Goal: Task Accomplishment & Management: Manage account settings

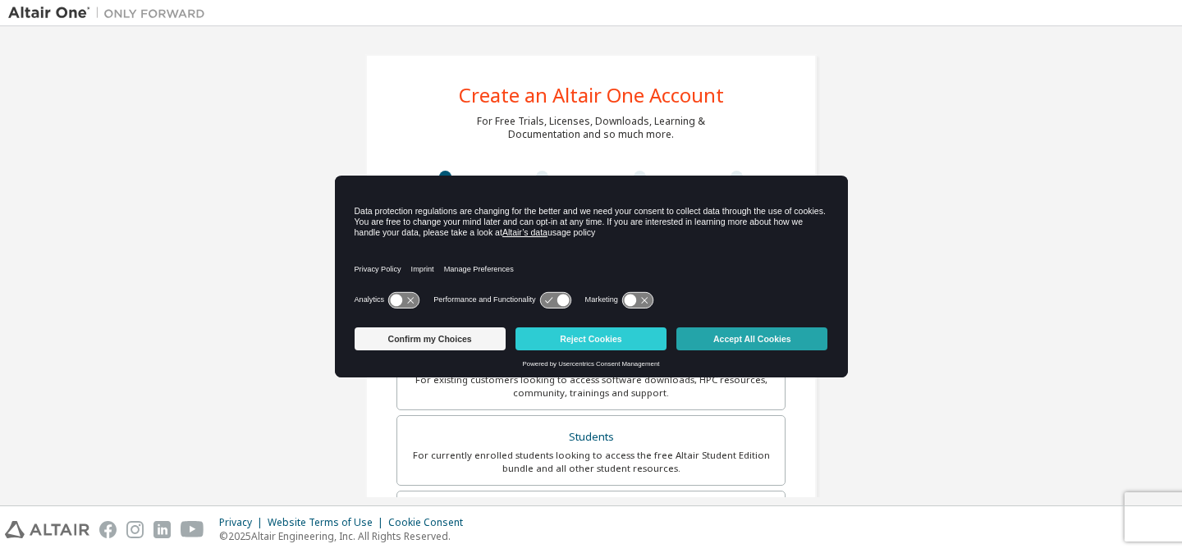
click at [816, 338] on button "Accept All Cookies" at bounding box center [751, 338] width 151 height 23
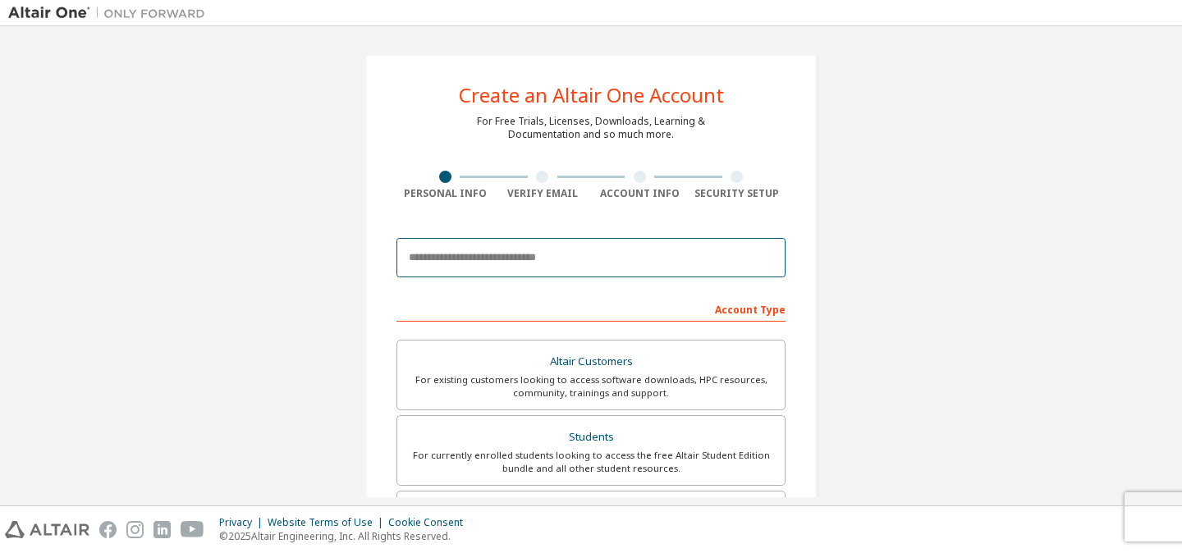
click at [645, 258] on input "email" at bounding box center [590, 257] width 389 height 39
type input "**********"
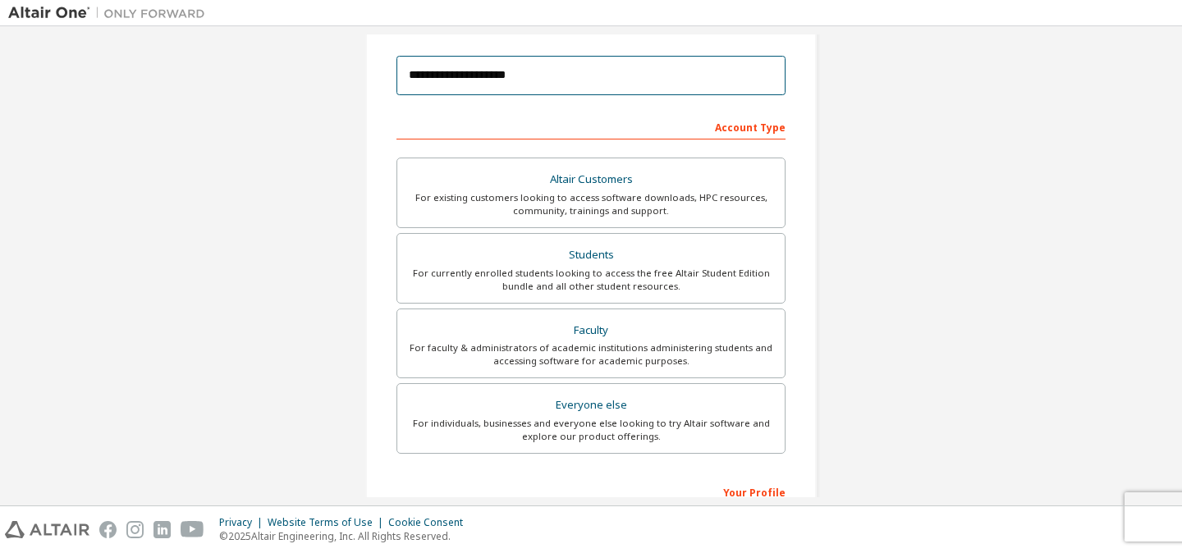
scroll to position [185, 0]
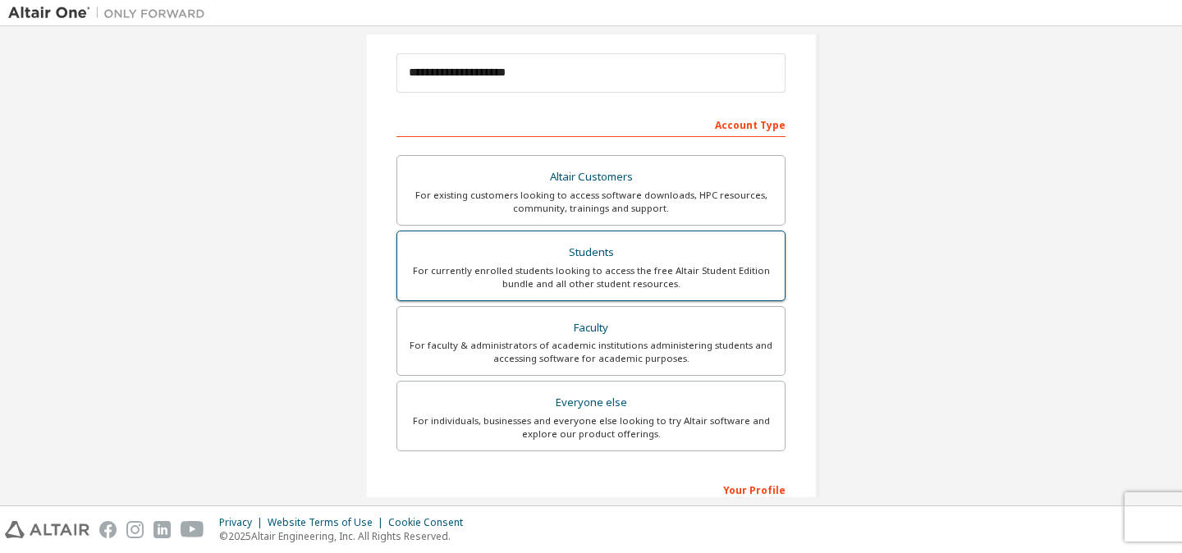
click at [667, 273] on div "For currently enrolled students looking to access the free Altair Student Editi…" at bounding box center [591, 277] width 368 height 26
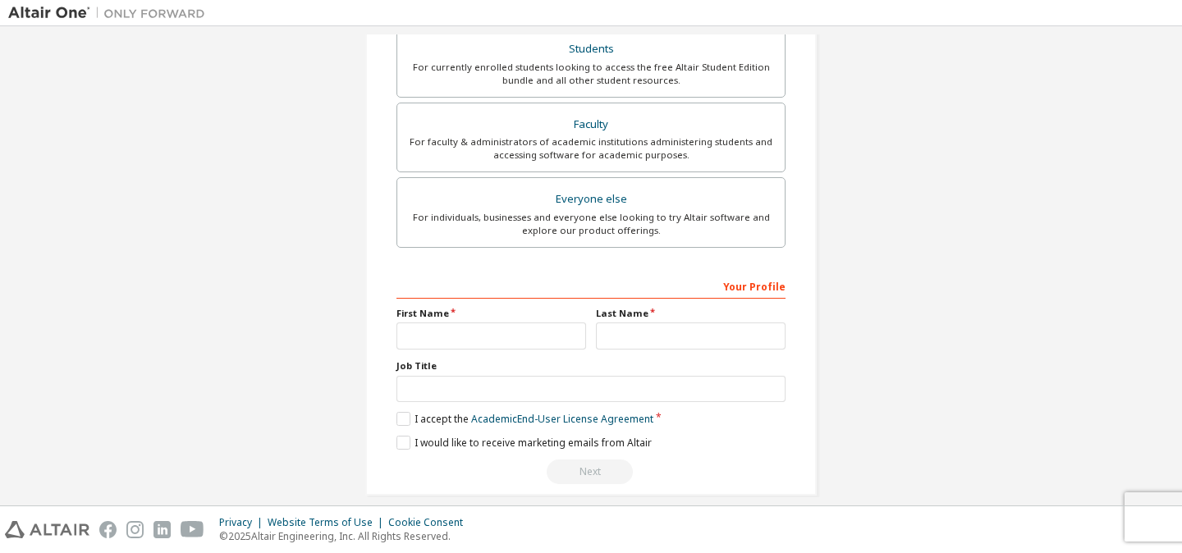
scroll to position [389, 0]
click at [549, 337] on input "text" at bounding box center [491, 335] width 190 height 27
type input "********"
click at [681, 344] on input "text" at bounding box center [691, 335] width 190 height 27
type input "**********"
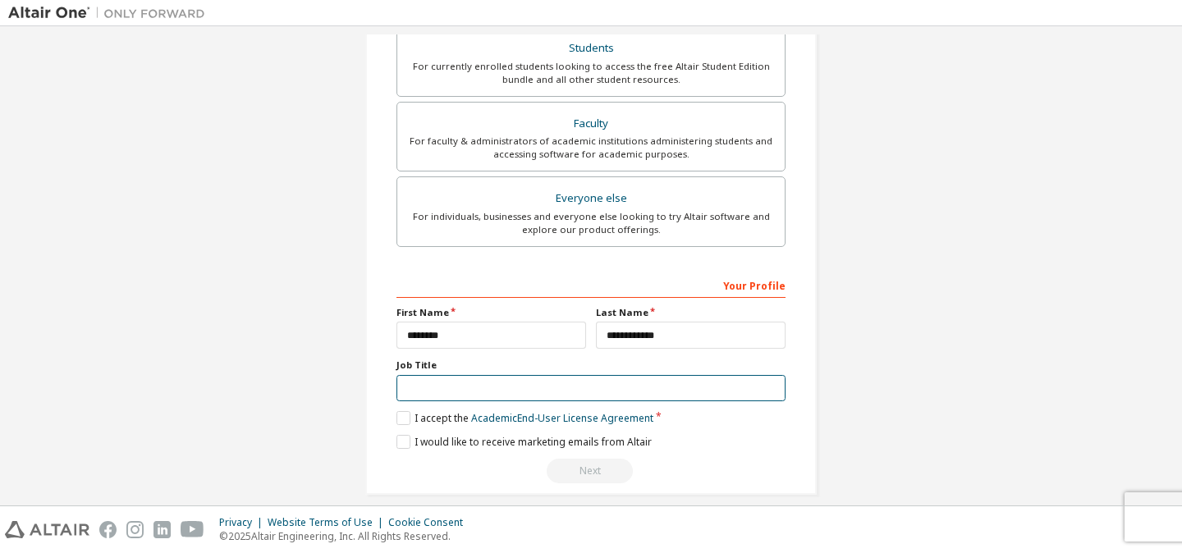
click at [616, 380] on input "text" at bounding box center [590, 388] width 389 height 27
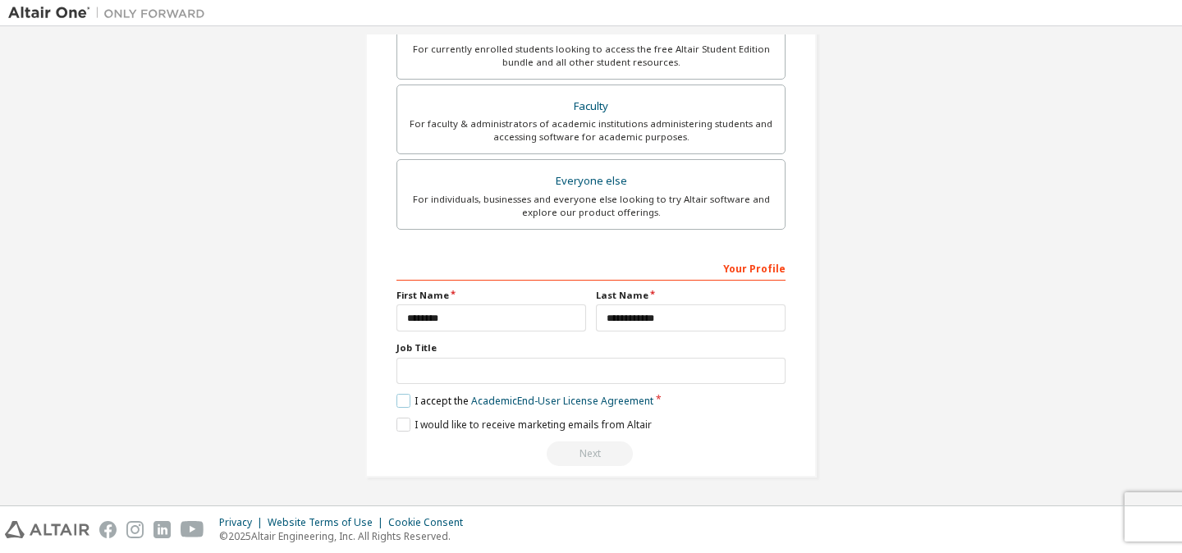
click at [397, 401] on label "I accept the Academic End-User License Agreement" at bounding box center [524, 401] width 257 height 14
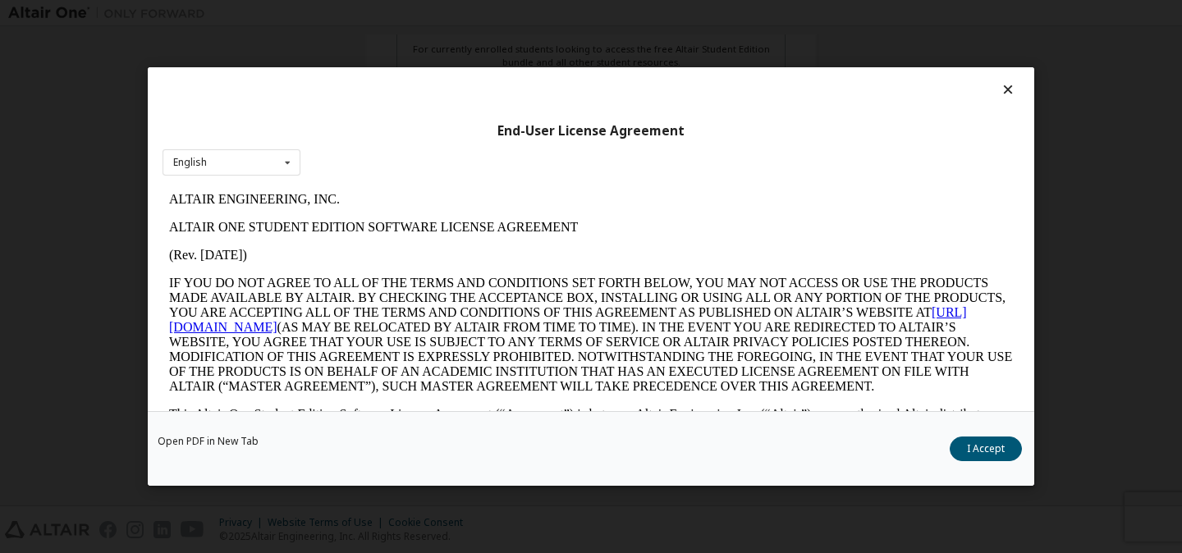
scroll to position [0, 0]
click at [982, 447] on button "I Accept" at bounding box center [986, 449] width 72 height 25
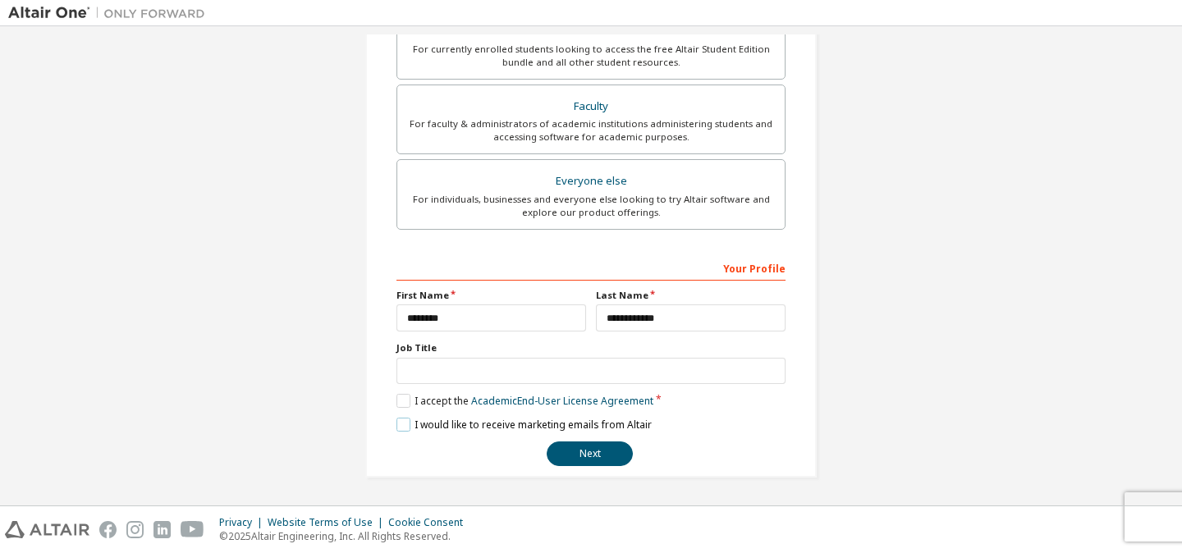
click at [401, 427] on label "I would like to receive marketing emails from Altair" at bounding box center [523, 425] width 255 height 14
click at [585, 449] on button "Next" at bounding box center [590, 454] width 86 height 25
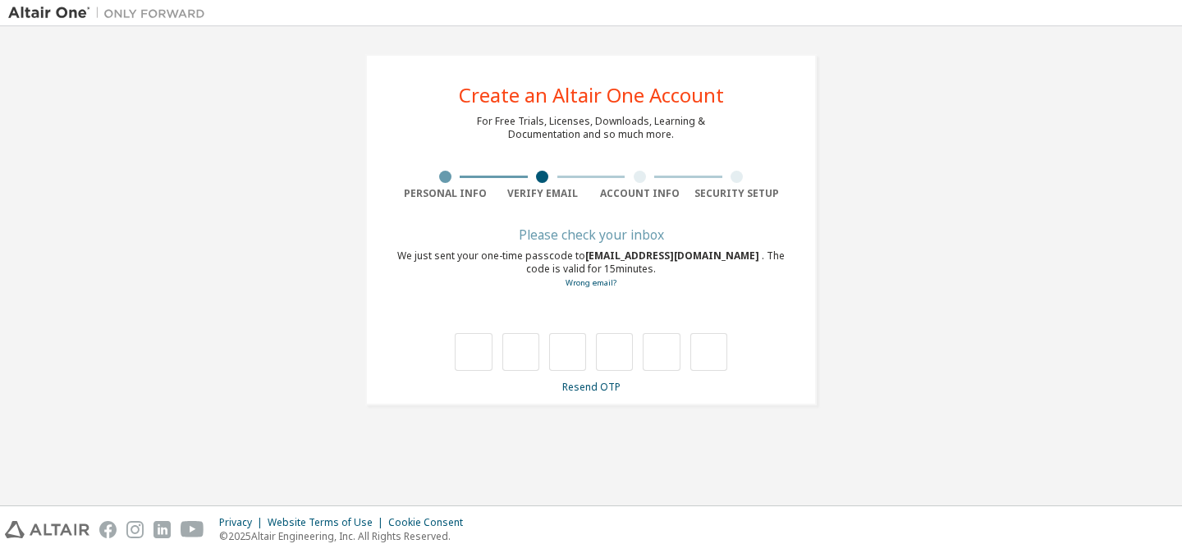
click at [564, 252] on div "We just sent your one-time passcode to b21fa1151@ufe.edu.mn . The code is valid…" at bounding box center [590, 270] width 389 height 40
click at [457, 341] on input "text" at bounding box center [473, 352] width 37 height 38
type input "*"
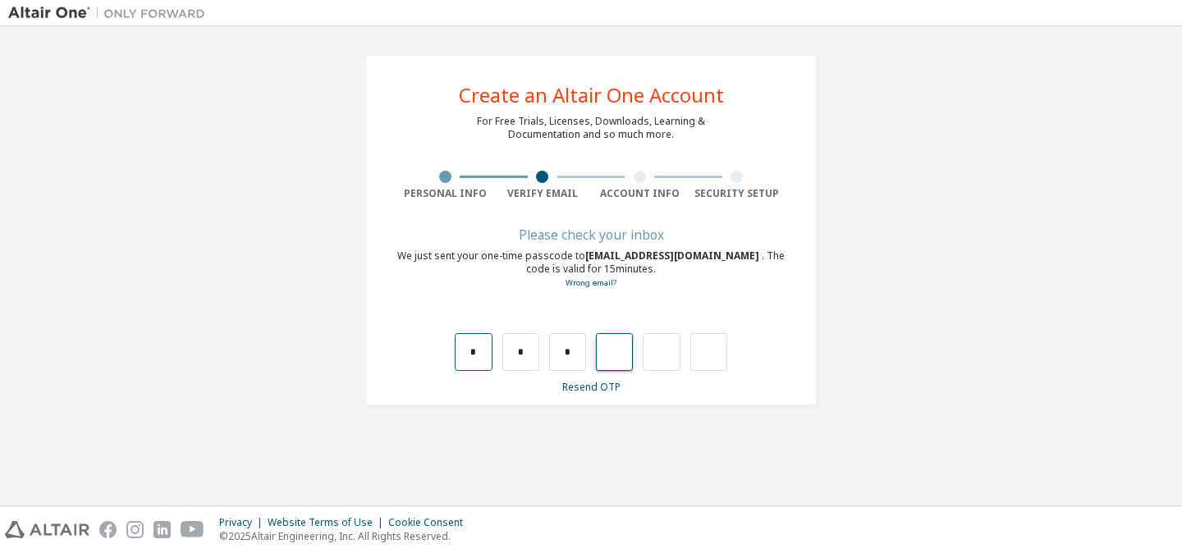
type input "*"
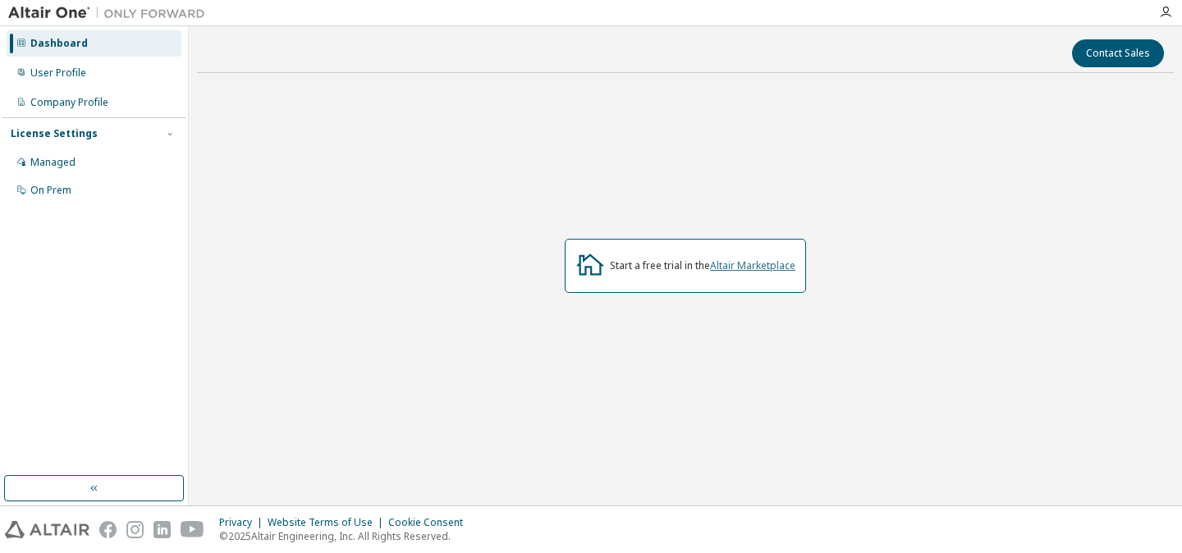
click at [746, 263] on link "Altair Marketplace" at bounding box center [752, 266] width 85 height 14
click at [79, 159] on div "Managed" at bounding box center [94, 162] width 175 height 26
click at [107, 166] on div "Managed" at bounding box center [94, 162] width 175 height 26
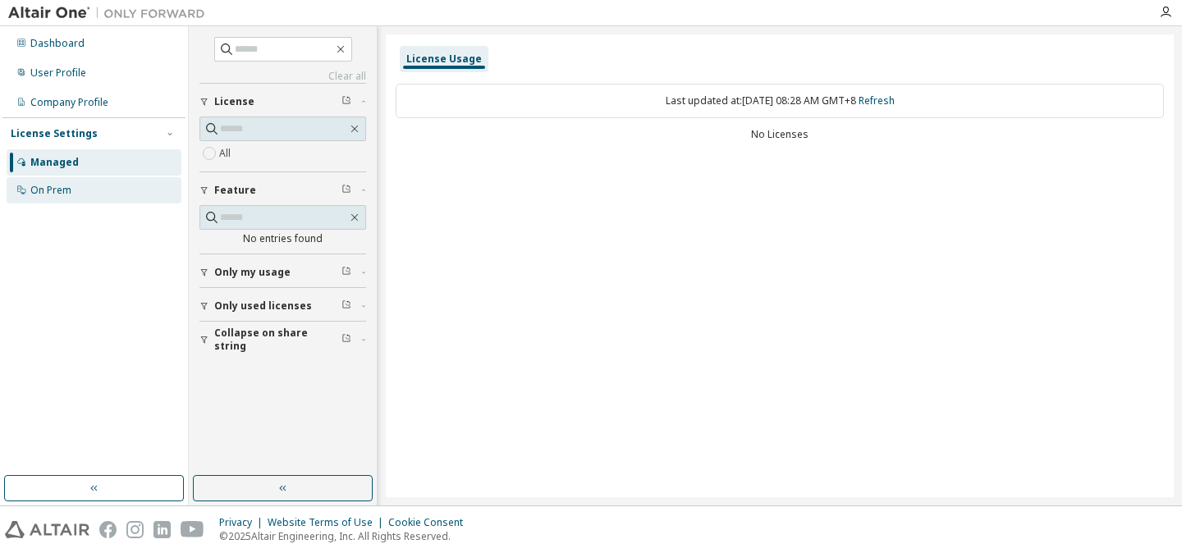
click at [105, 190] on div "On Prem" at bounding box center [94, 190] width 175 height 26
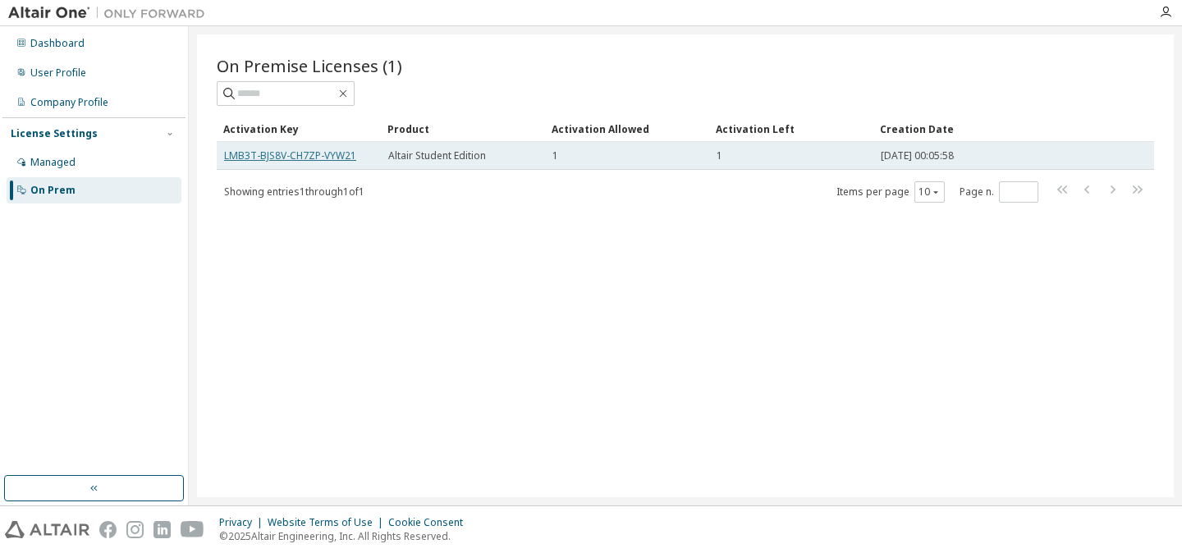
click at [341, 155] on link "LMB3T-BJS8V-CH7ZP-VYW21" at bounding box center [290, 156] width 132 height 14
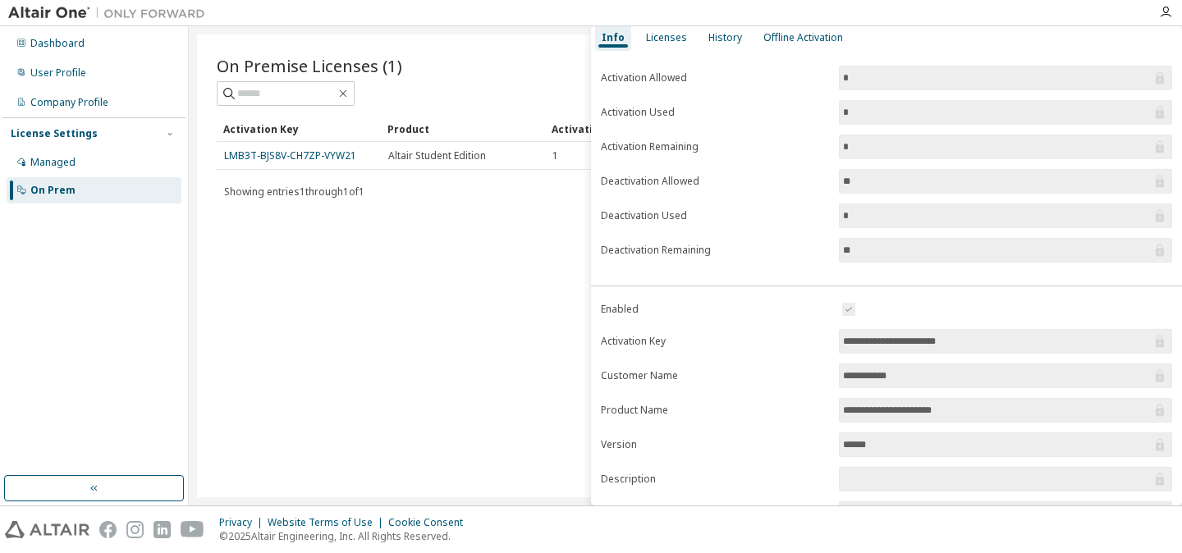
scroll to position [76, 0]
click at [1128, 342] on input "**********" at bounding box center [997, 339] width 309 height 16
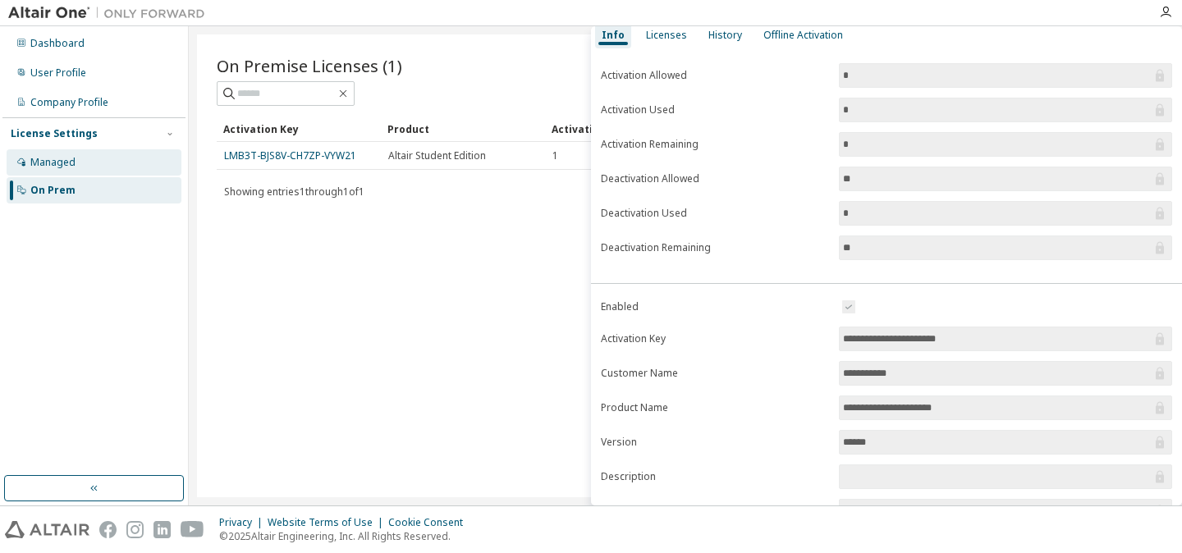
click at [129, 155] on div "Managed" at bounding box center [94, 162] width 175 height 26
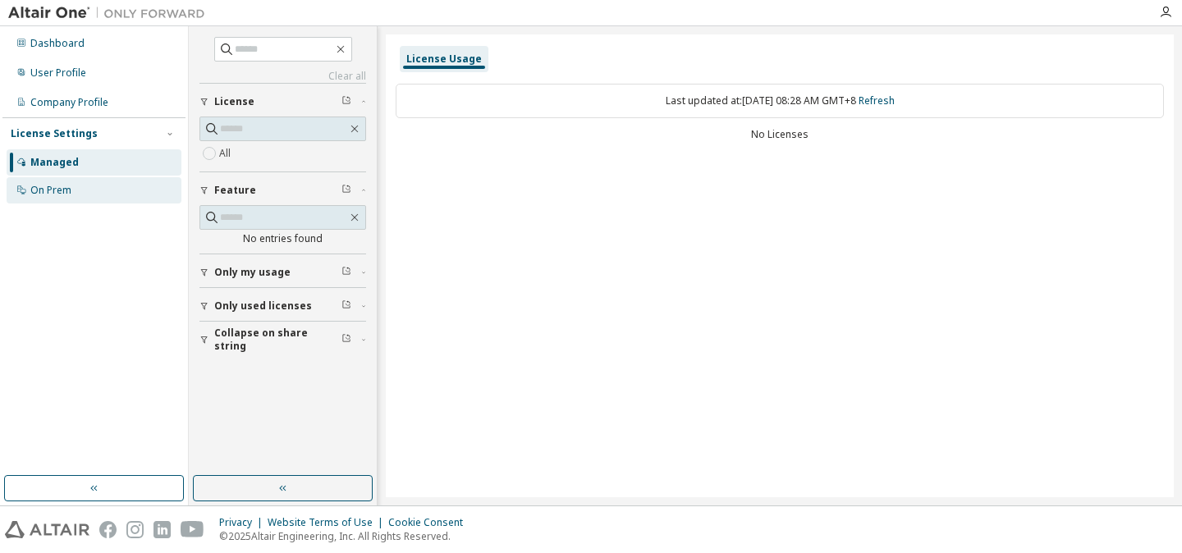
click at [129, 181] on div "On Prem" at bounding box center [94, 190] width 175 height 26
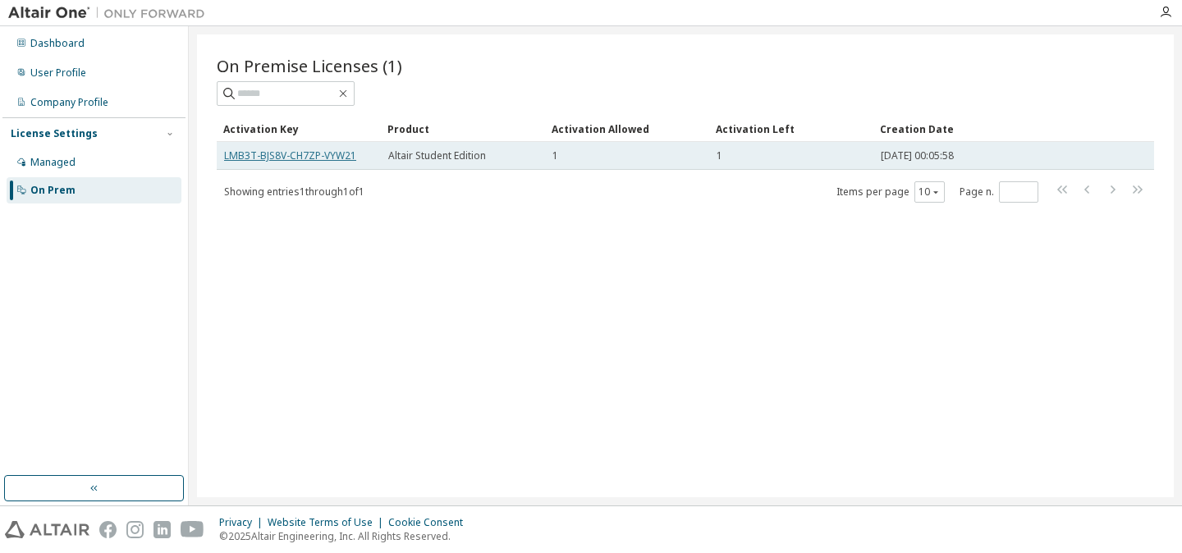
click at [328, 152] on link "LMB3T-BJS8V-CH7ZP-VYW21" at bounding box center [290, 156] width 132 height 14
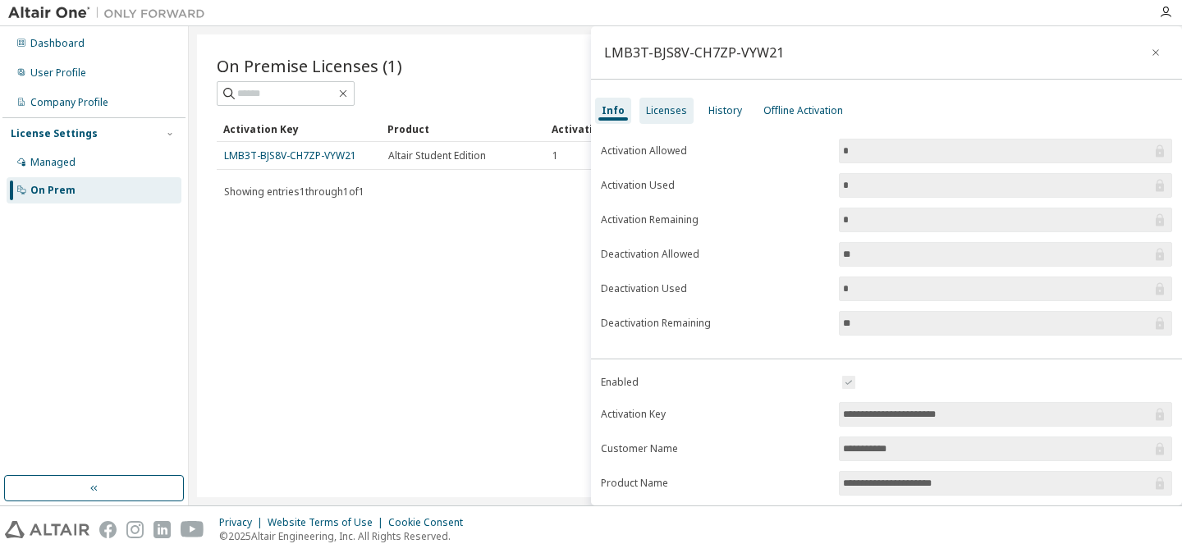
click at [671, 117] on div "Licenses" at bounding box center [666, 110] width 41 height 13
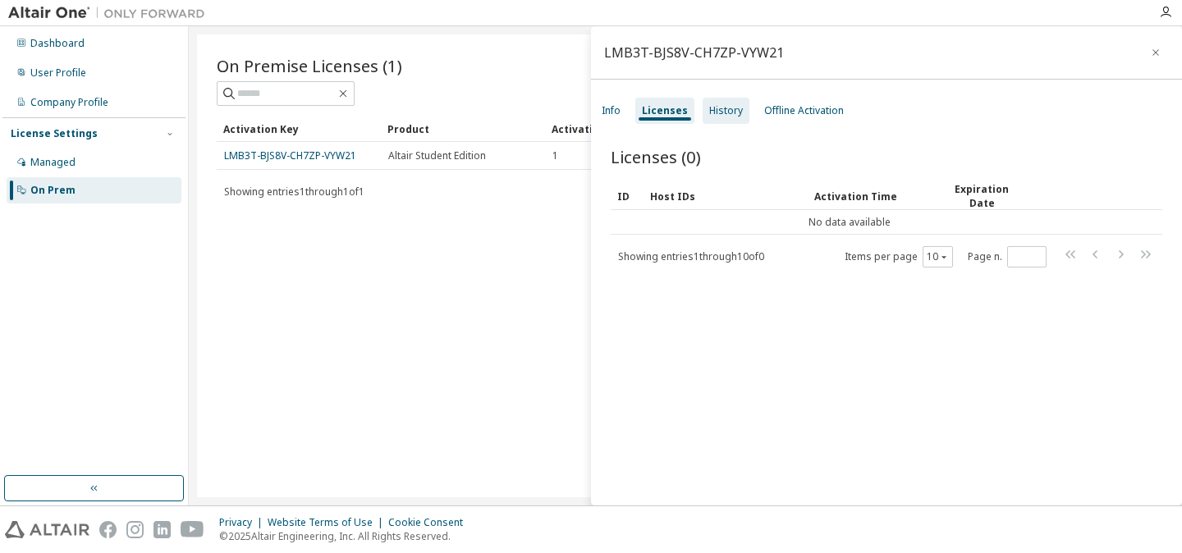
click at [720, 103] on div "History" at bounding box center [726, 111] width 47 height 26
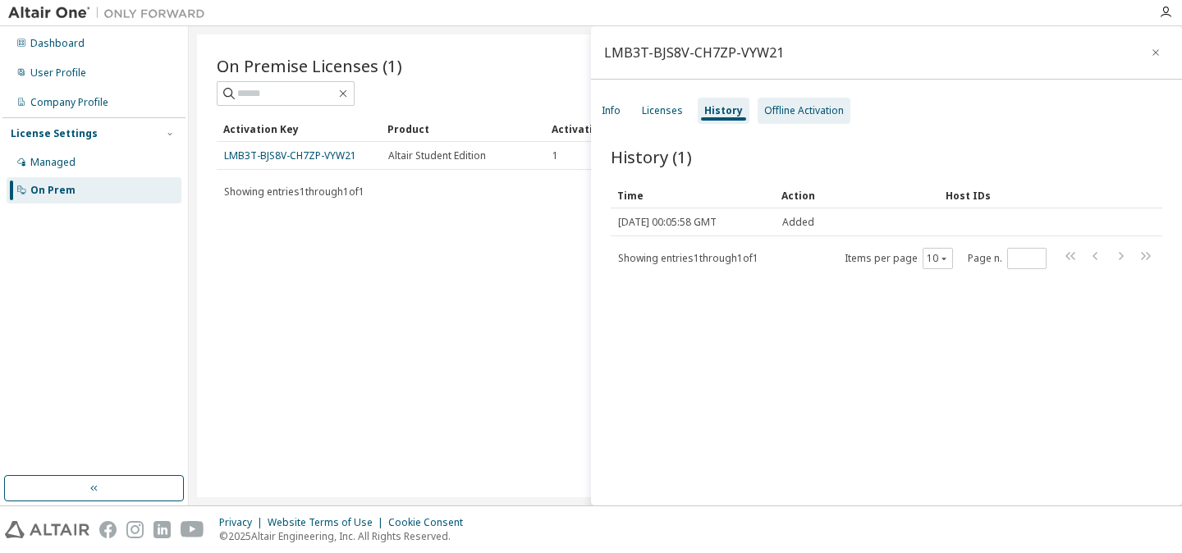
click at [780, 117] on div "Offline Activation" at bounding box center [804, 111] width 93 height 26
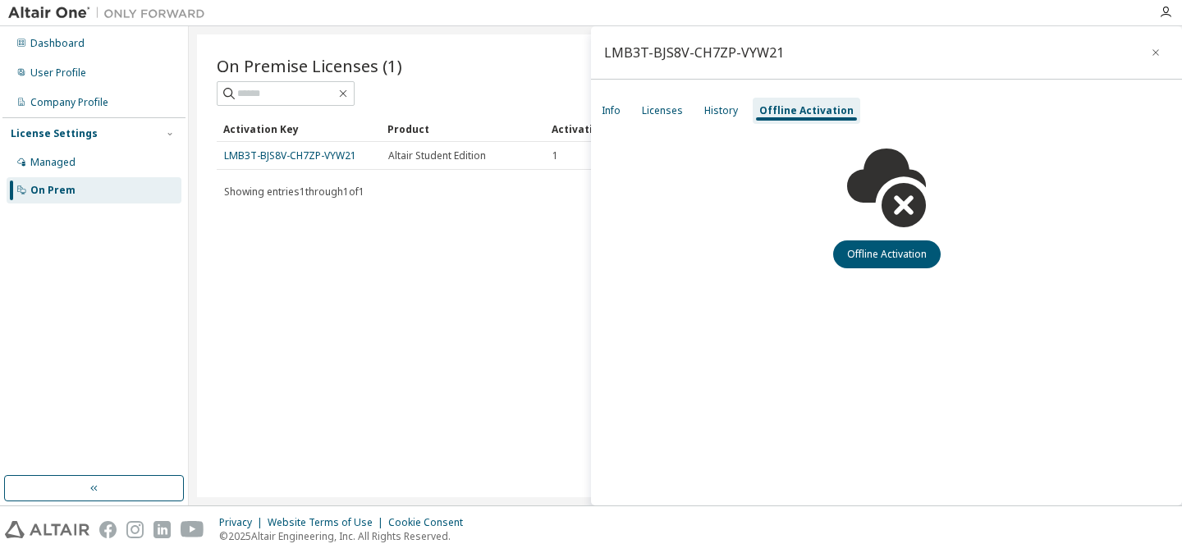
click at [632, 118] on div "Info Licenses History Offline Activation" at bounding box center [886, 111] width 591 height 30
click at [621, 115] on div "Info" at bounding box center [611, 111] width 32 height 26
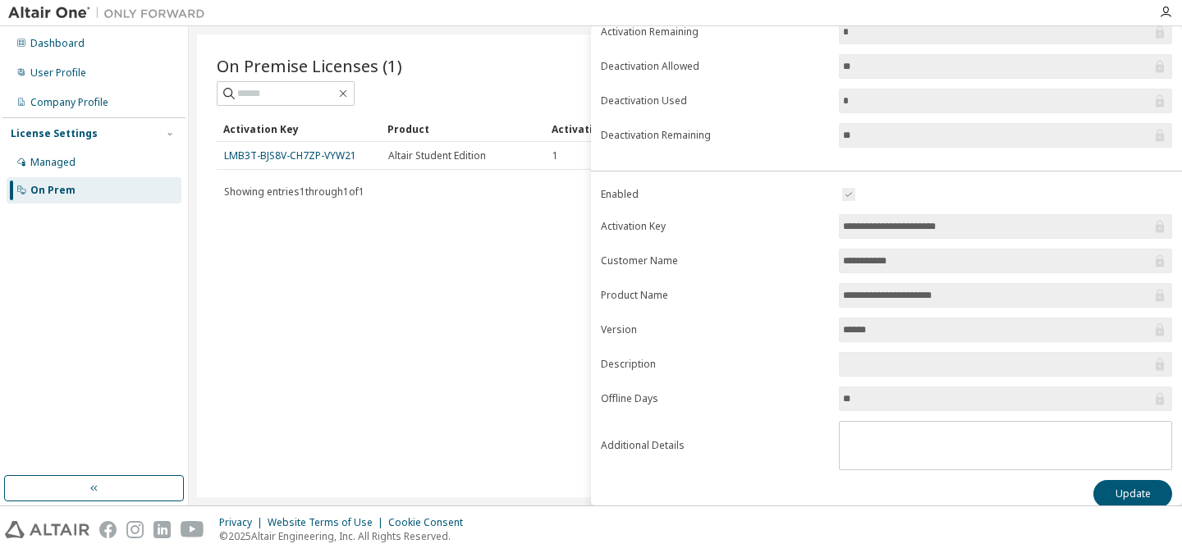
scroll to position [204, 0]
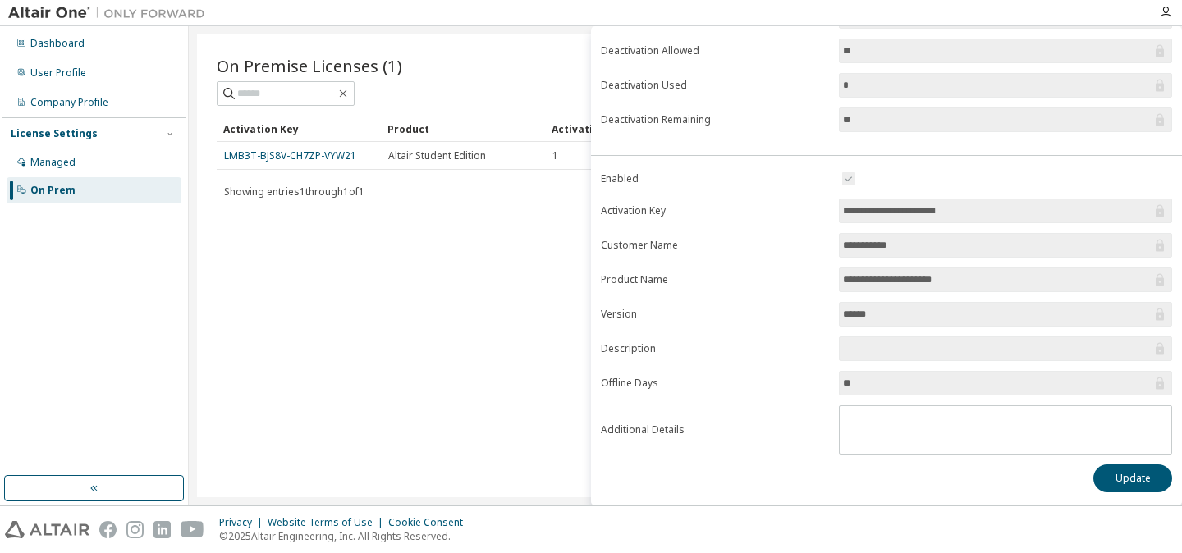
click at [1054, 223] on form "**********" at bounding box center [886, 312] width 571 height 286
click at [1026, 209] on input "**********" at bounding box center [997, 211] width 309 height 16
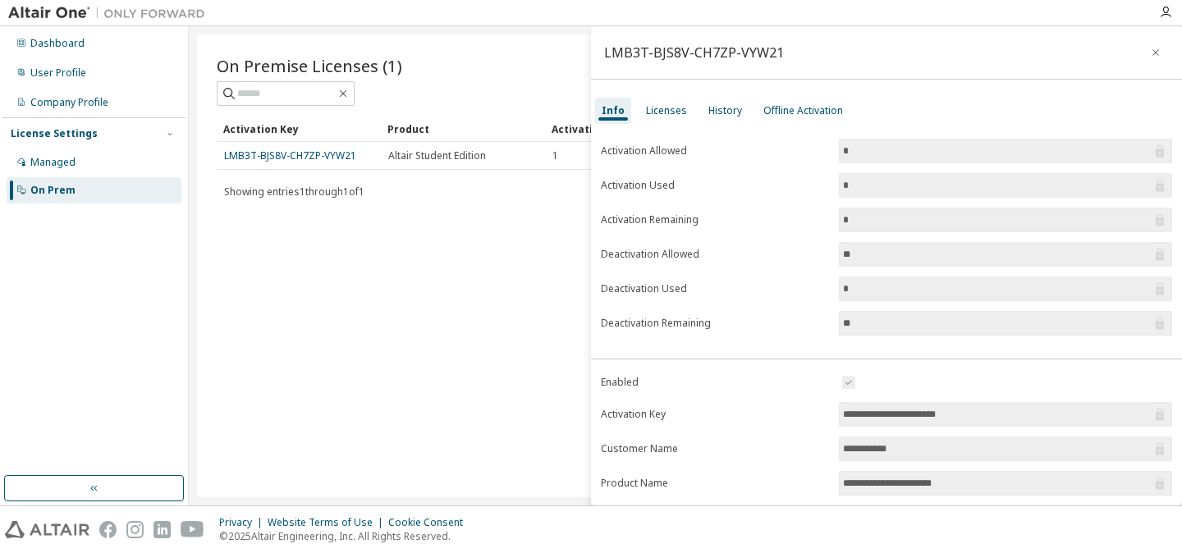
click at [556, 318] on div "On Premise Licenses (1) Clear Load Save Save As Field Operator Value Select fil…" at bounding box center [685, 265] width 977 height 463
